Goal: Transaction & Acquisition: Purchase product/service

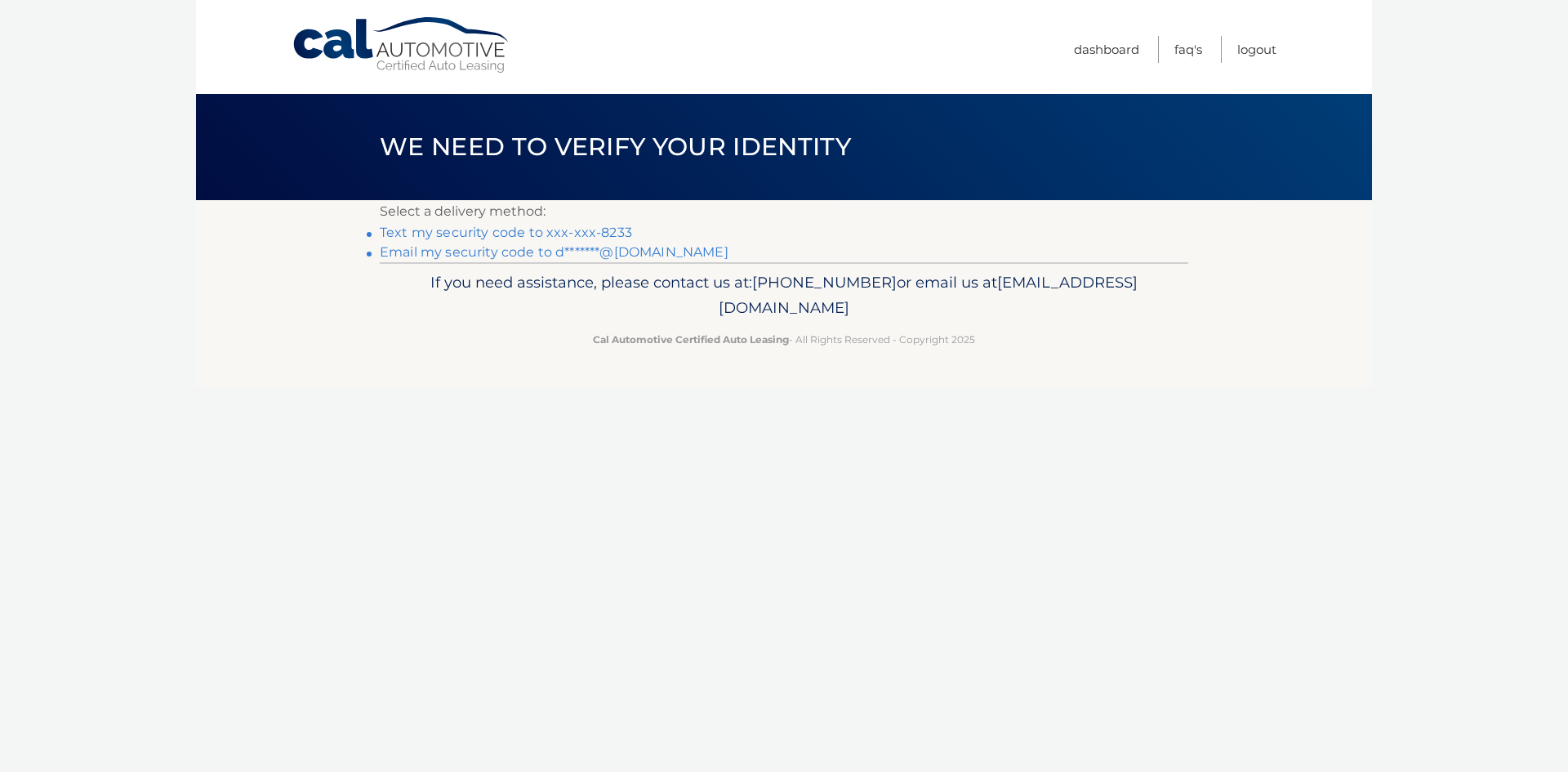
click at [584, 229] on link "Text my security code to xxx-xxx-8233" at bounding box center [506, 232] width 252 height 16
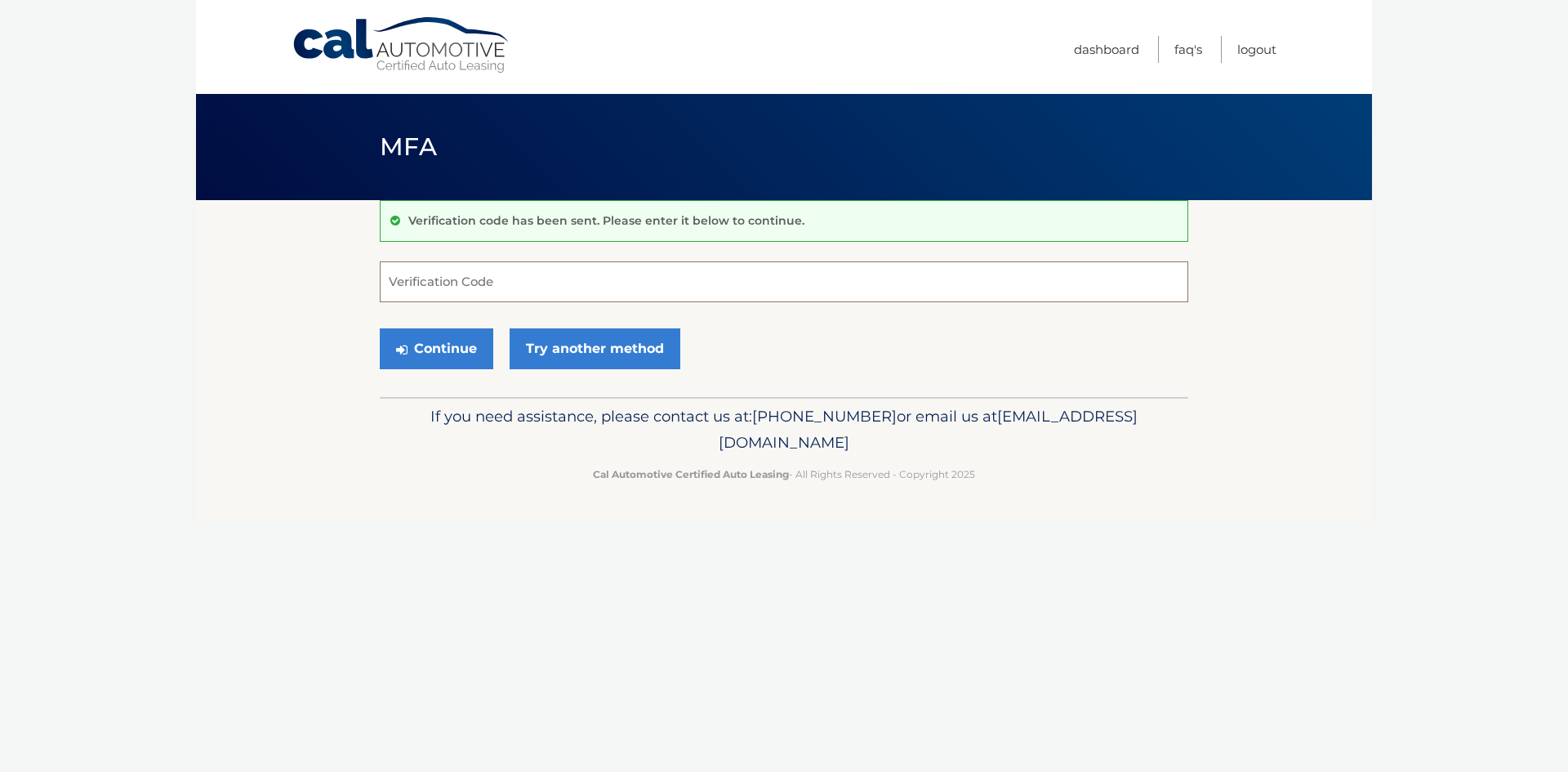
click at [450, 288] on input "Verification Code" at bounding box center [784, 282] width 809 height 41
click at [486, 281] on input "Verification Code" at bounding box center [784, 282] width 809 height 41
type input "207770"
click at [444, 352] on button "Continue" at bounding box center [436, 349] width 114 height 41
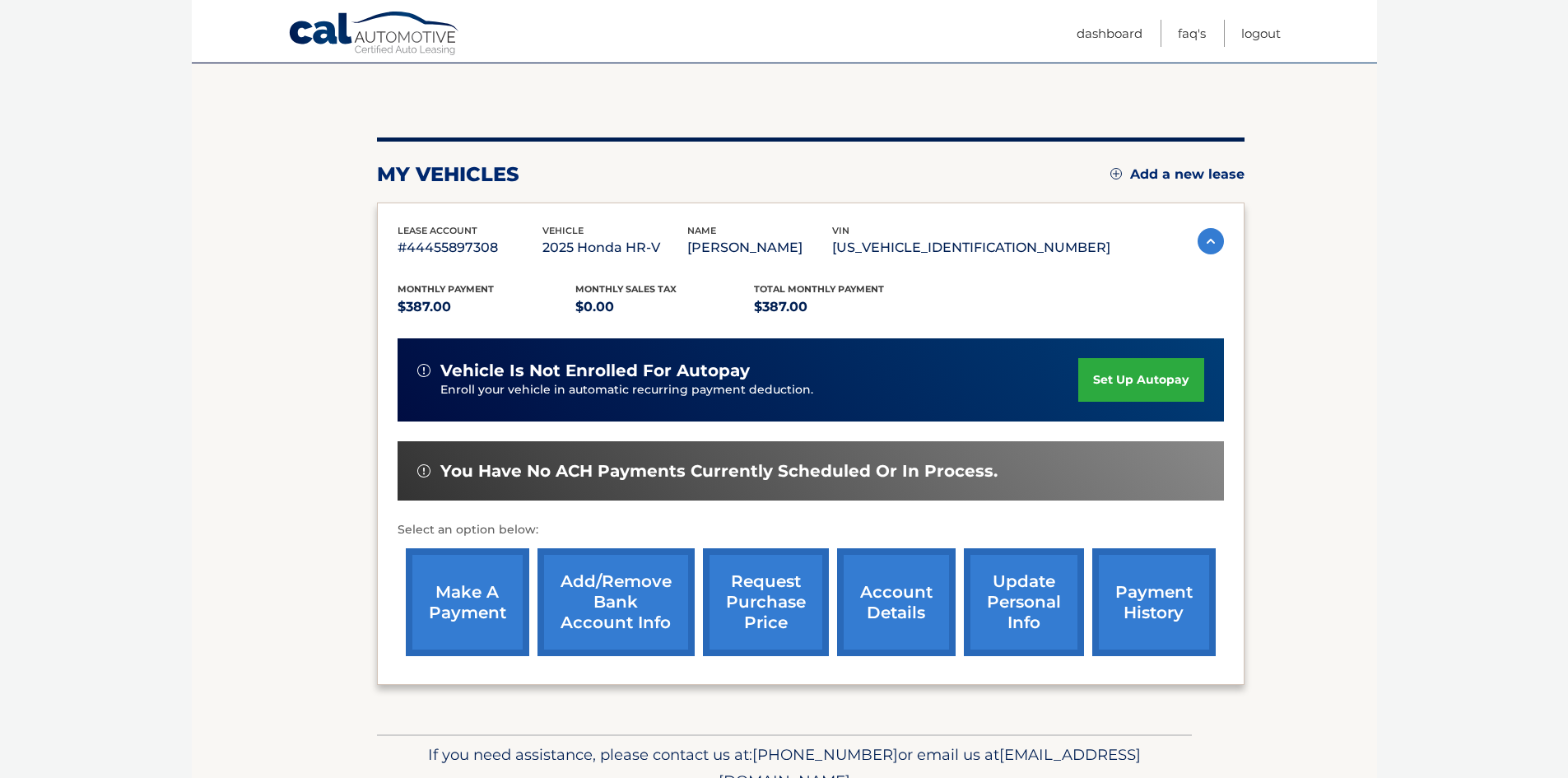
scroll to position [143, 0]
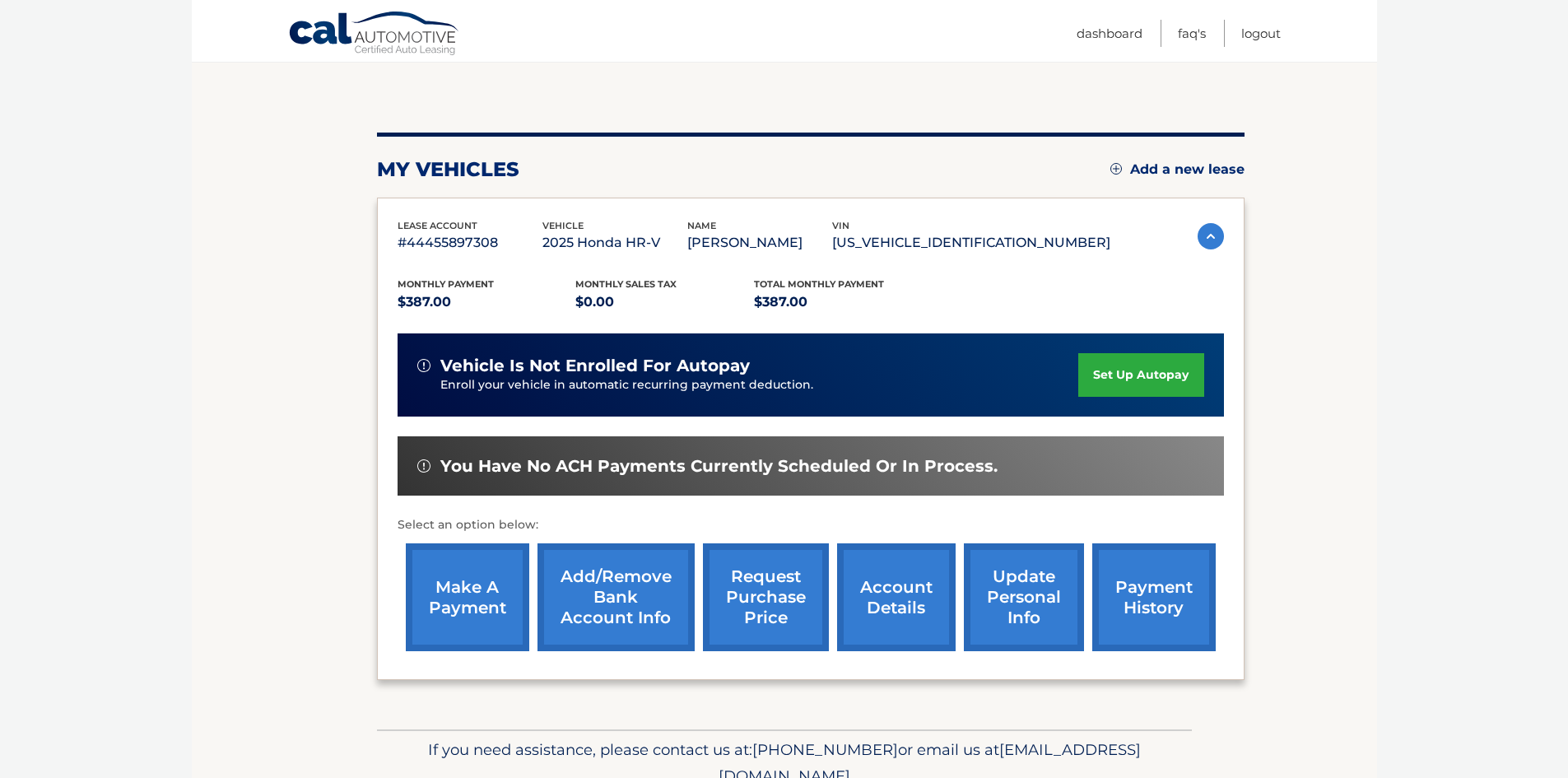
click at [470, 597] on link "make a payment" at bounding box center [468, 597] width 123 height 108
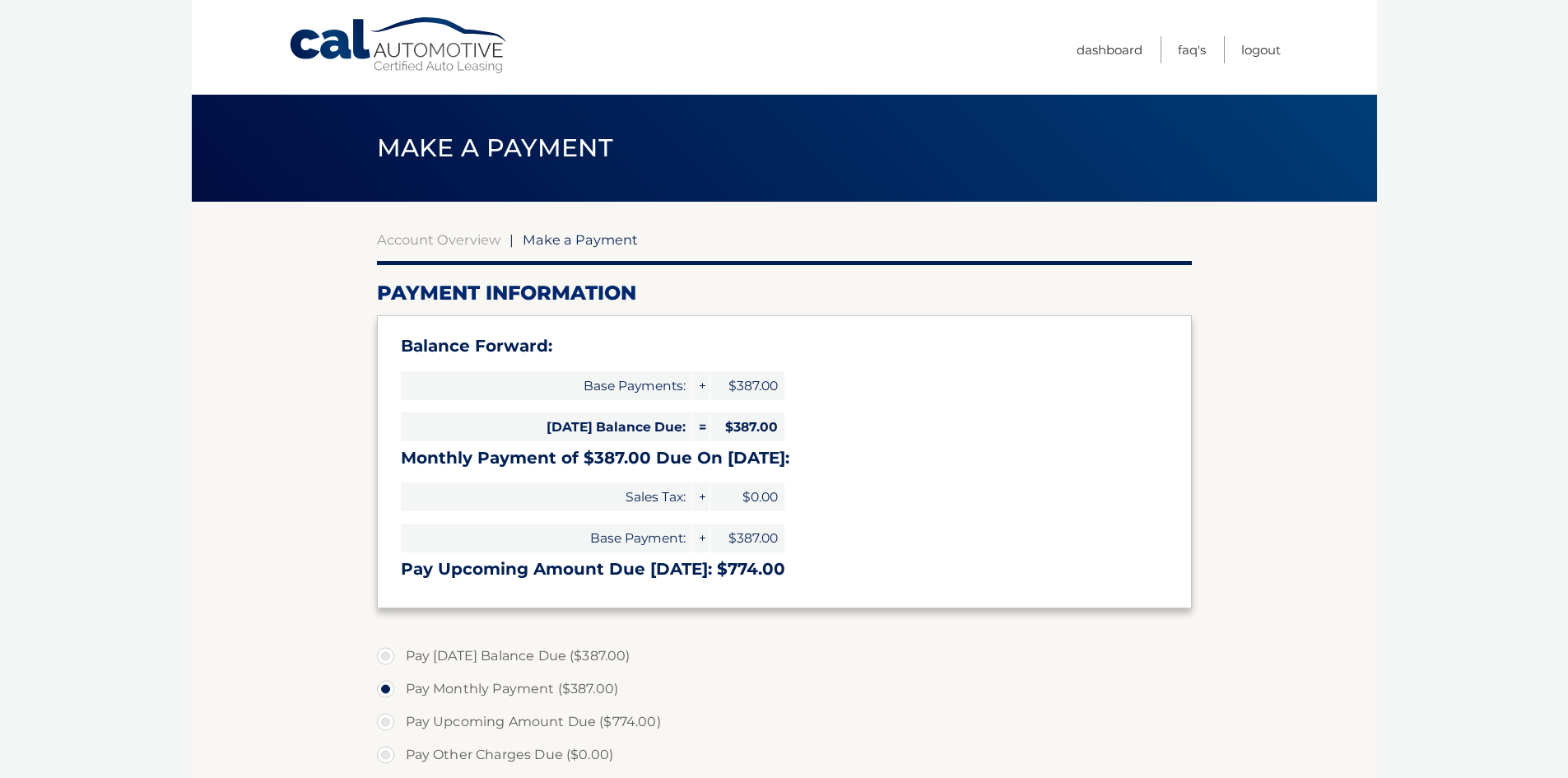
select select "OTM5ZjRjMzEtZjdmNS00ODQwLTk5MDctNmMyODJmNDM0Y2M5"
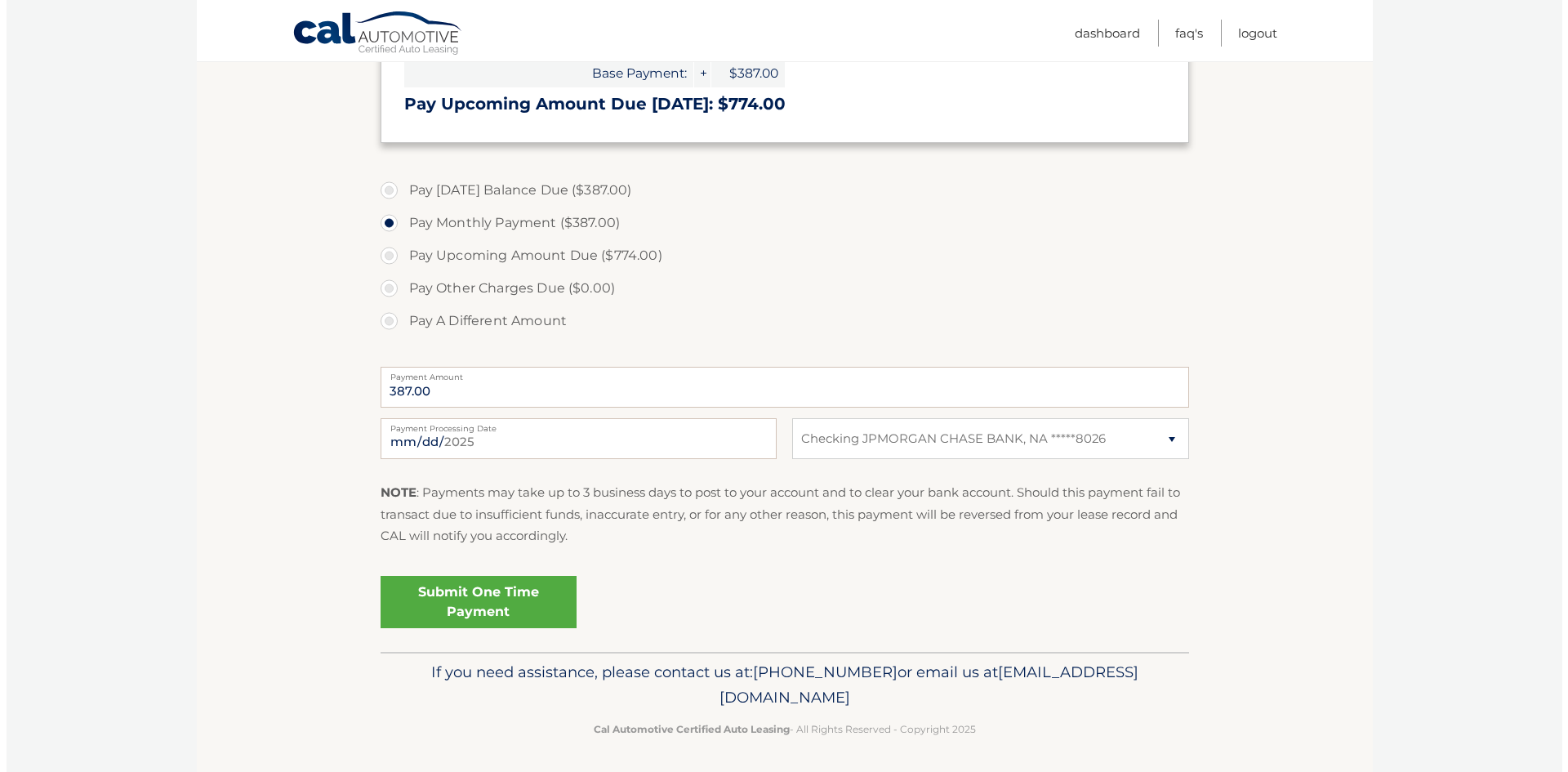
scroll to position [465, 0]
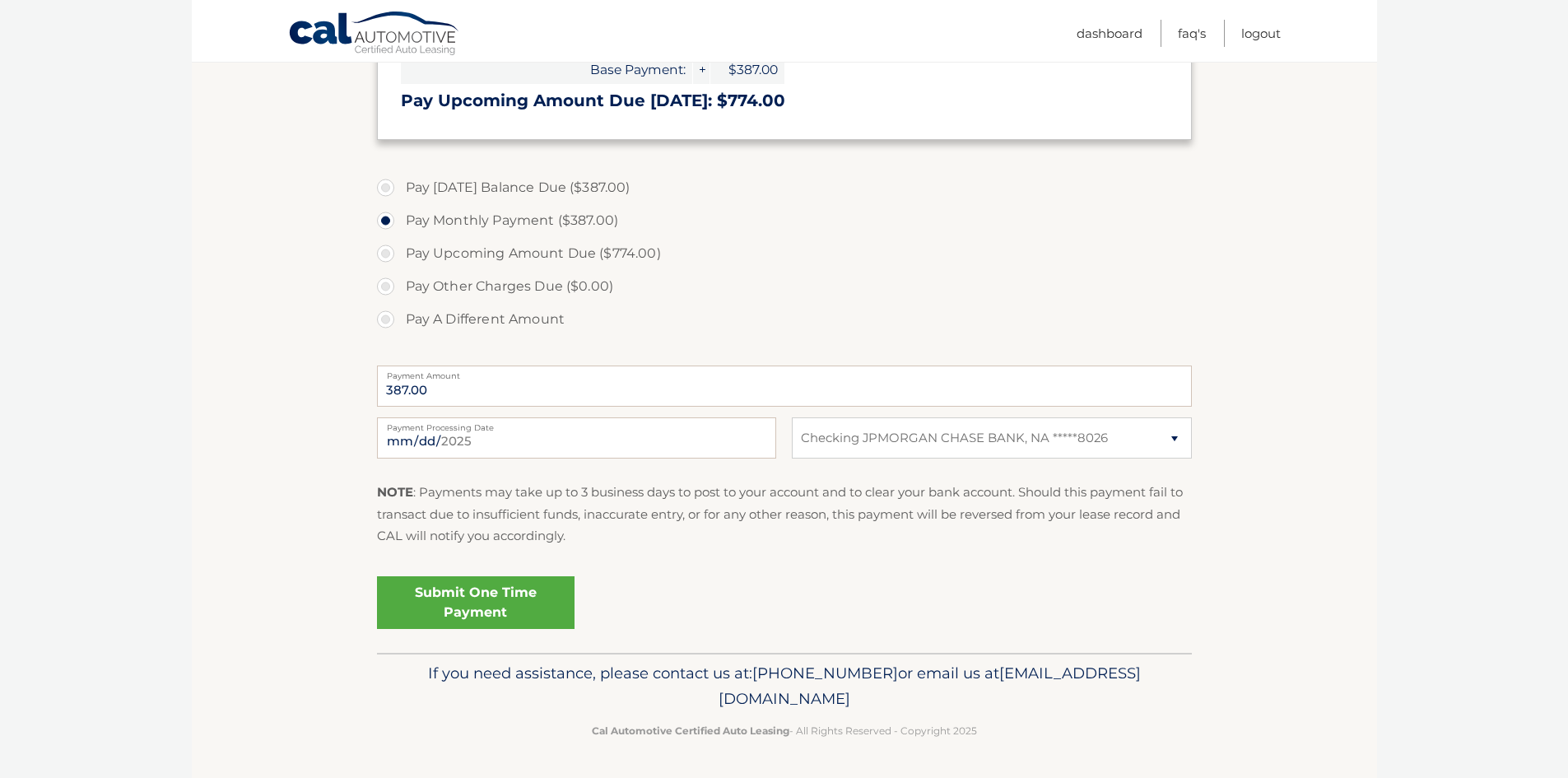
click at [463, 606] on link "Submit One Time Payment" at bounding box center [475, 603] width 198 height 53
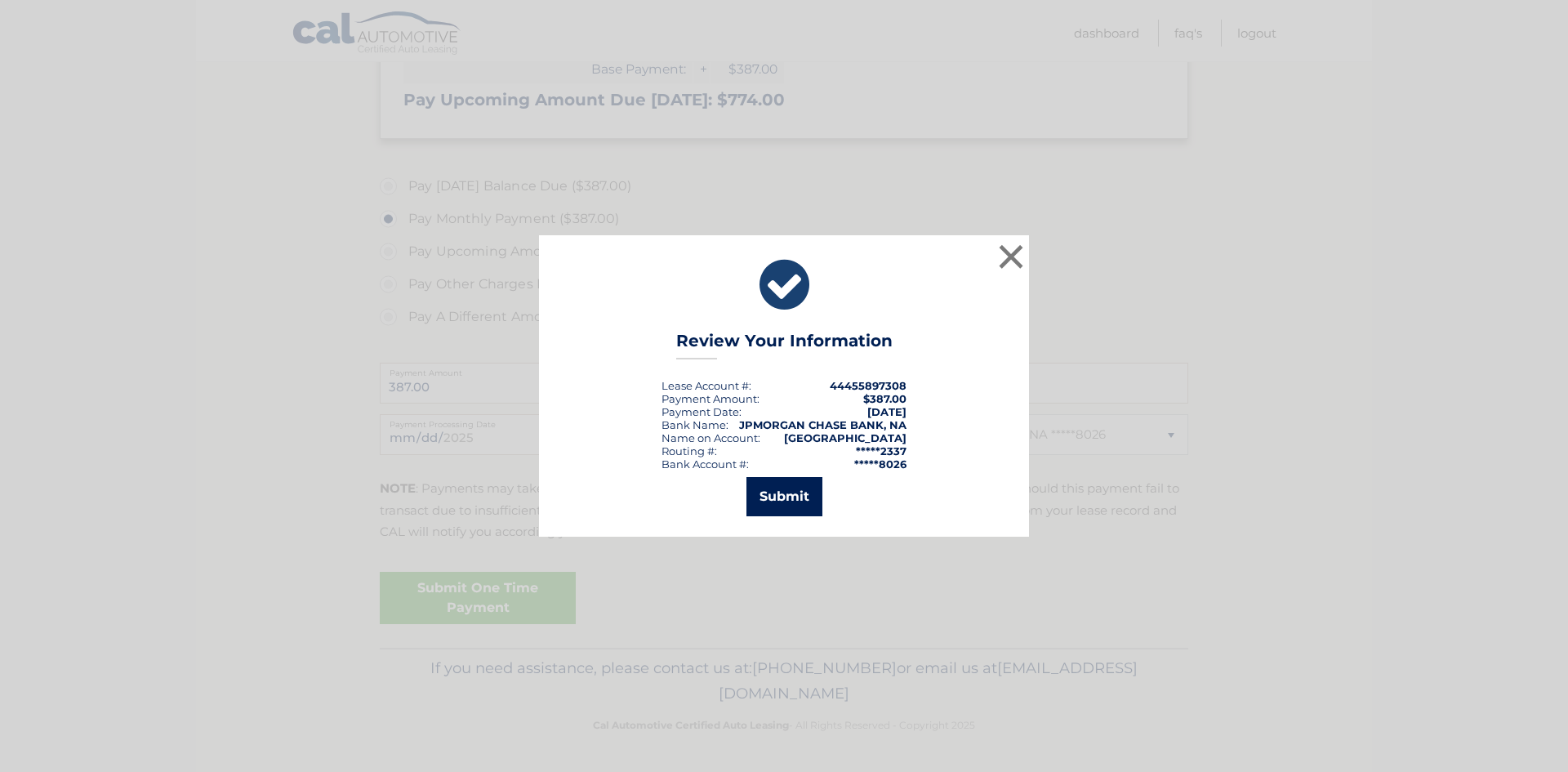
click at [791, 501] on button "Submit" at bounding box center [784, 496] width 76 height 39
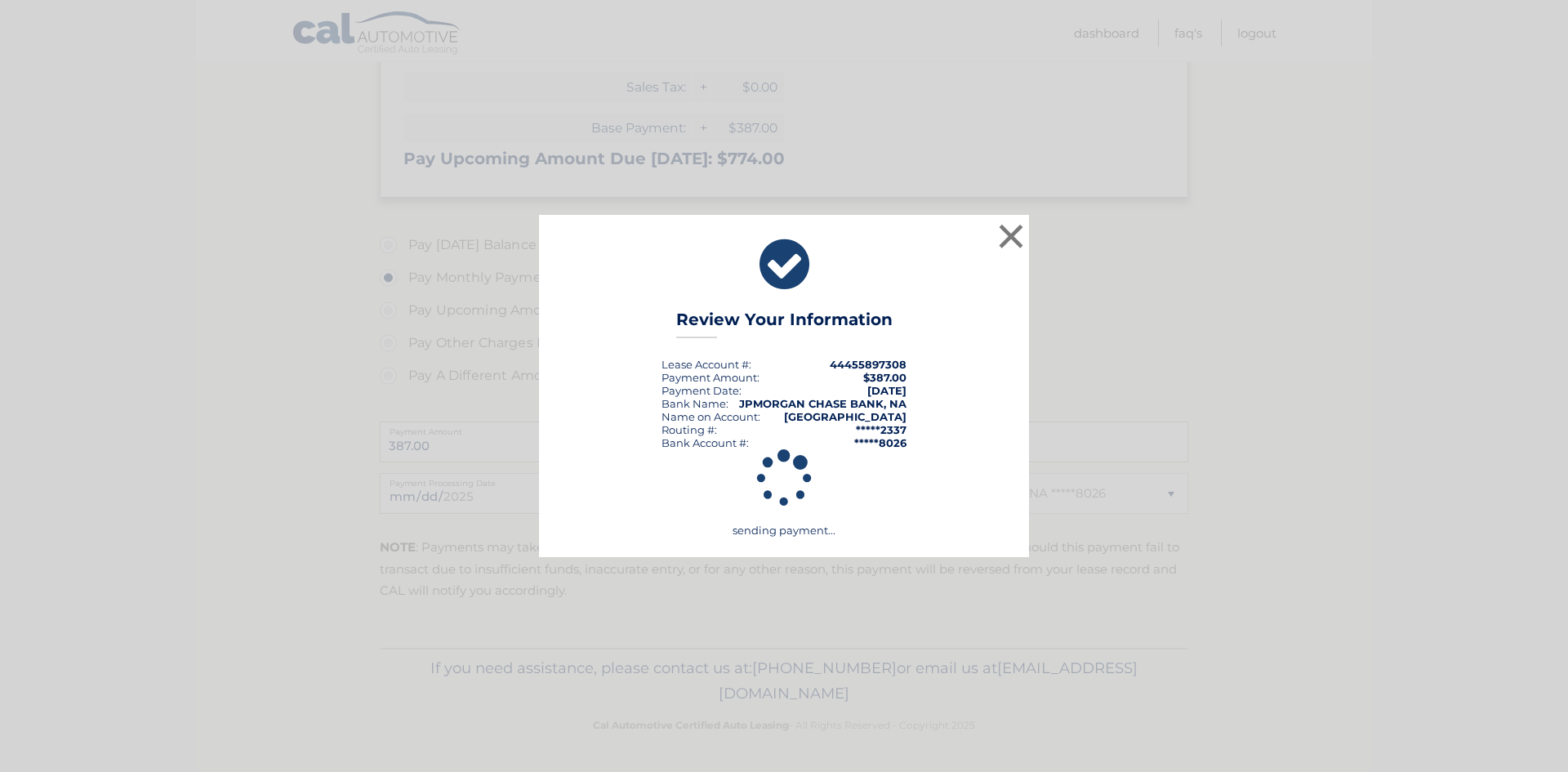
scroll to position [406, 0]
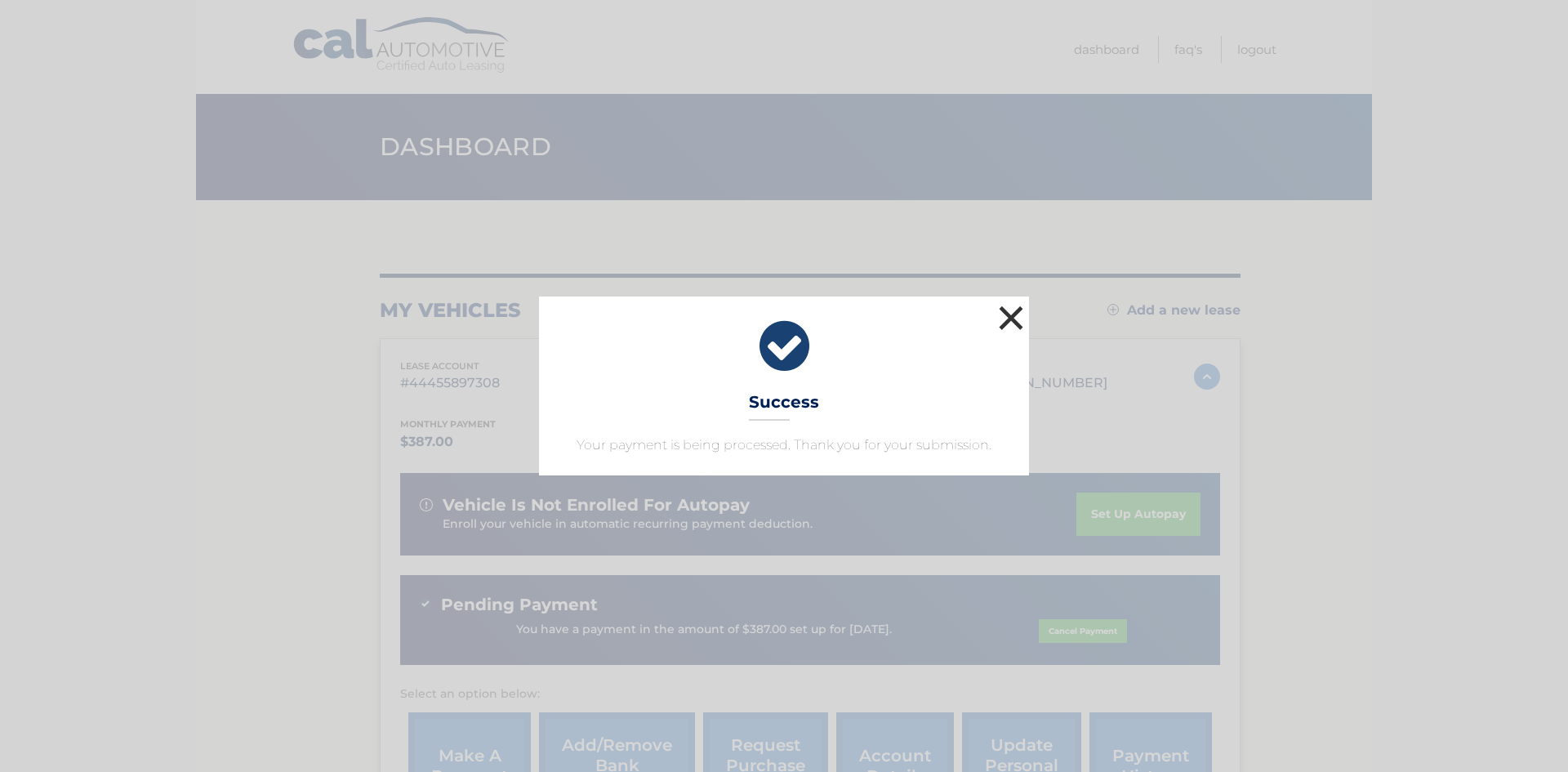
click at [999, 320] on button "×" at bounding box center [1012, 318] width 33 height 33
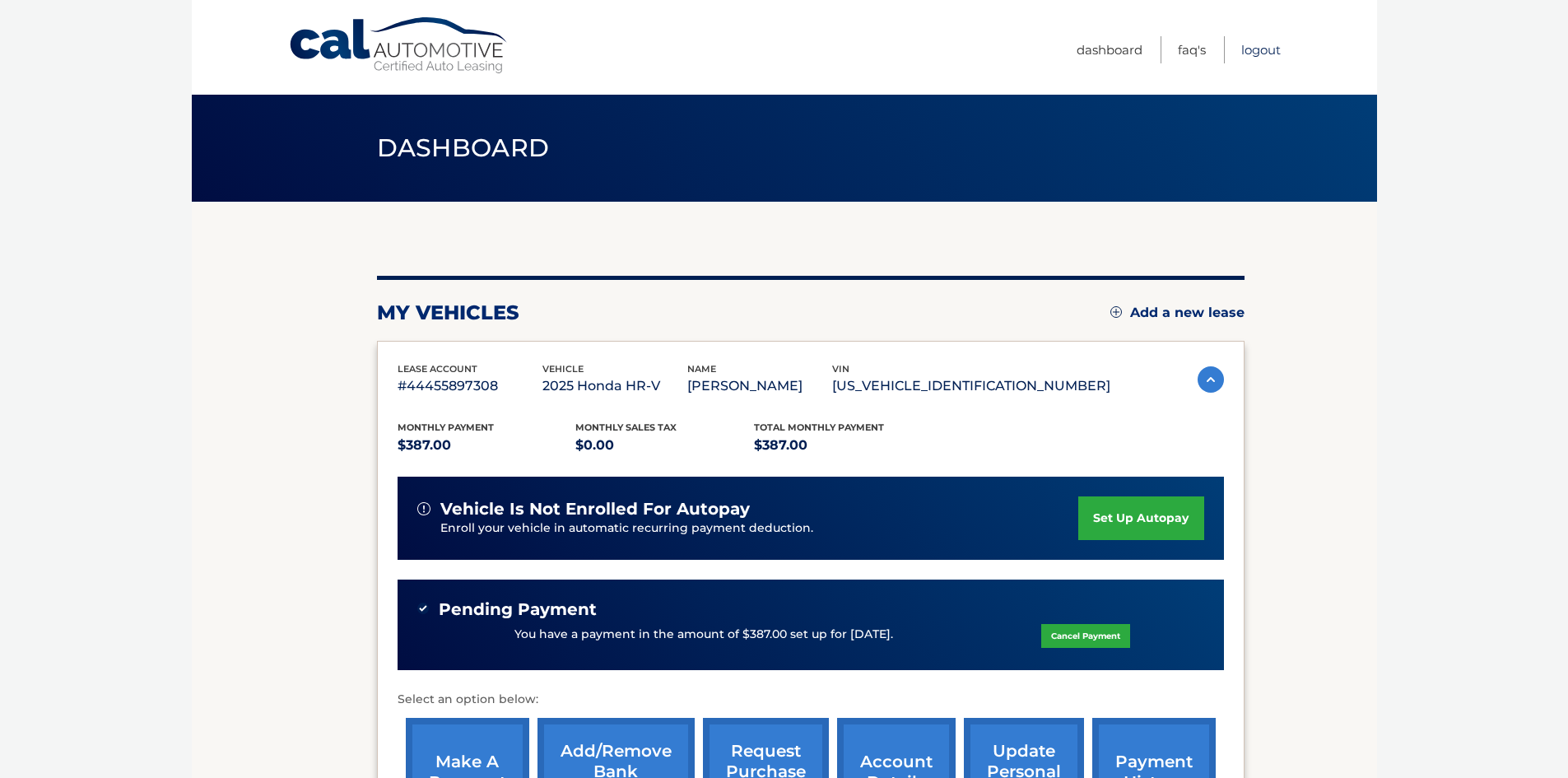
click at [1253, 53] on link "Logout" at bounding box center [1261, 50] width 39 height 27
